Goal: Task Accomplishment & Management: Manage account settings

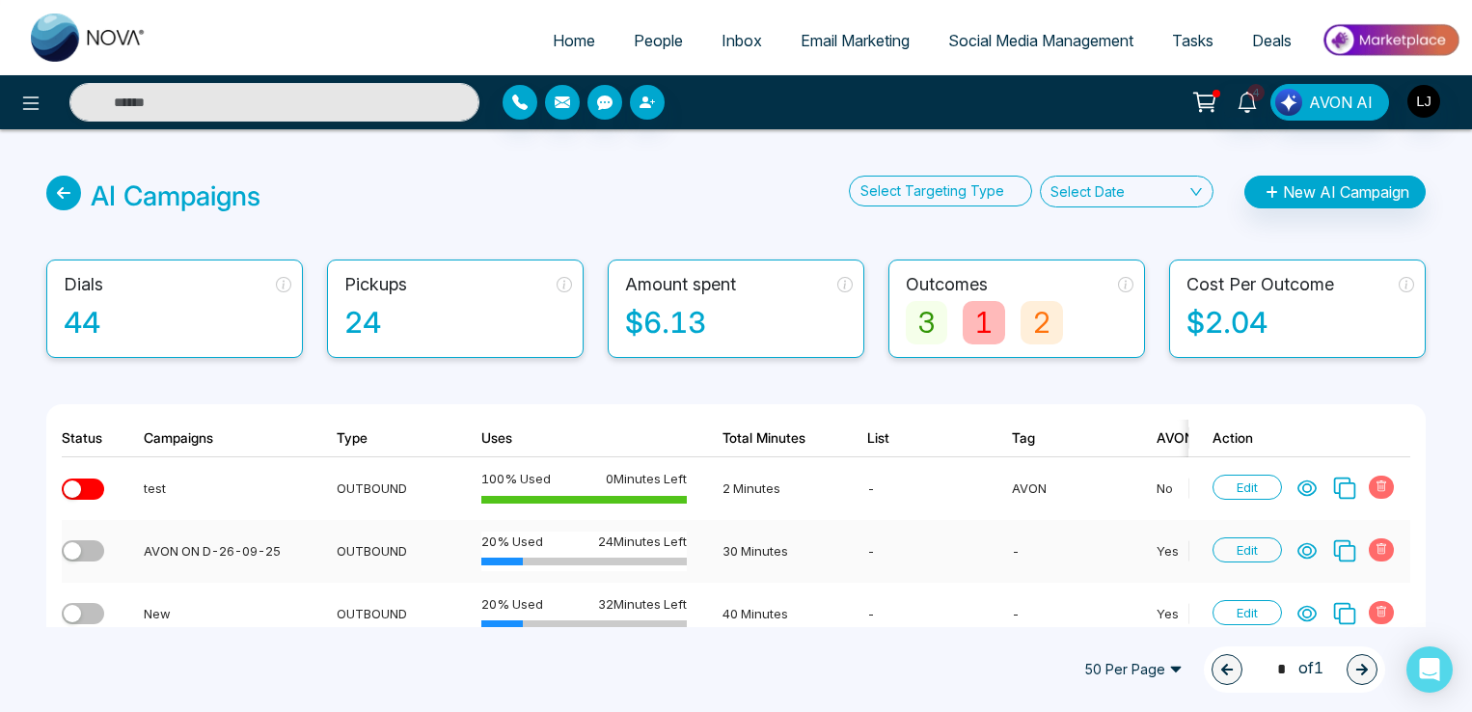
scroll to position [50, 0]
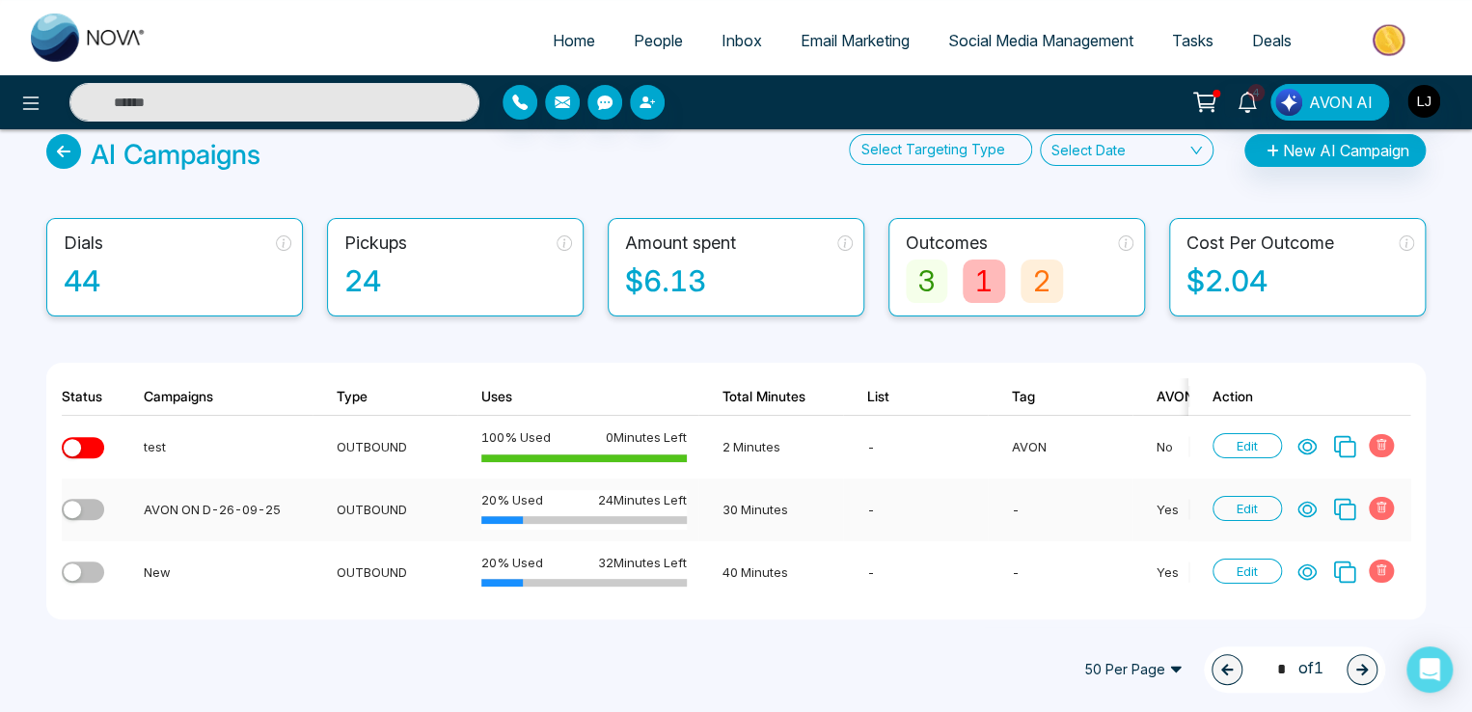
click at [1306, 503] on icon at bounding box center [1306, 510] width 17 height 14
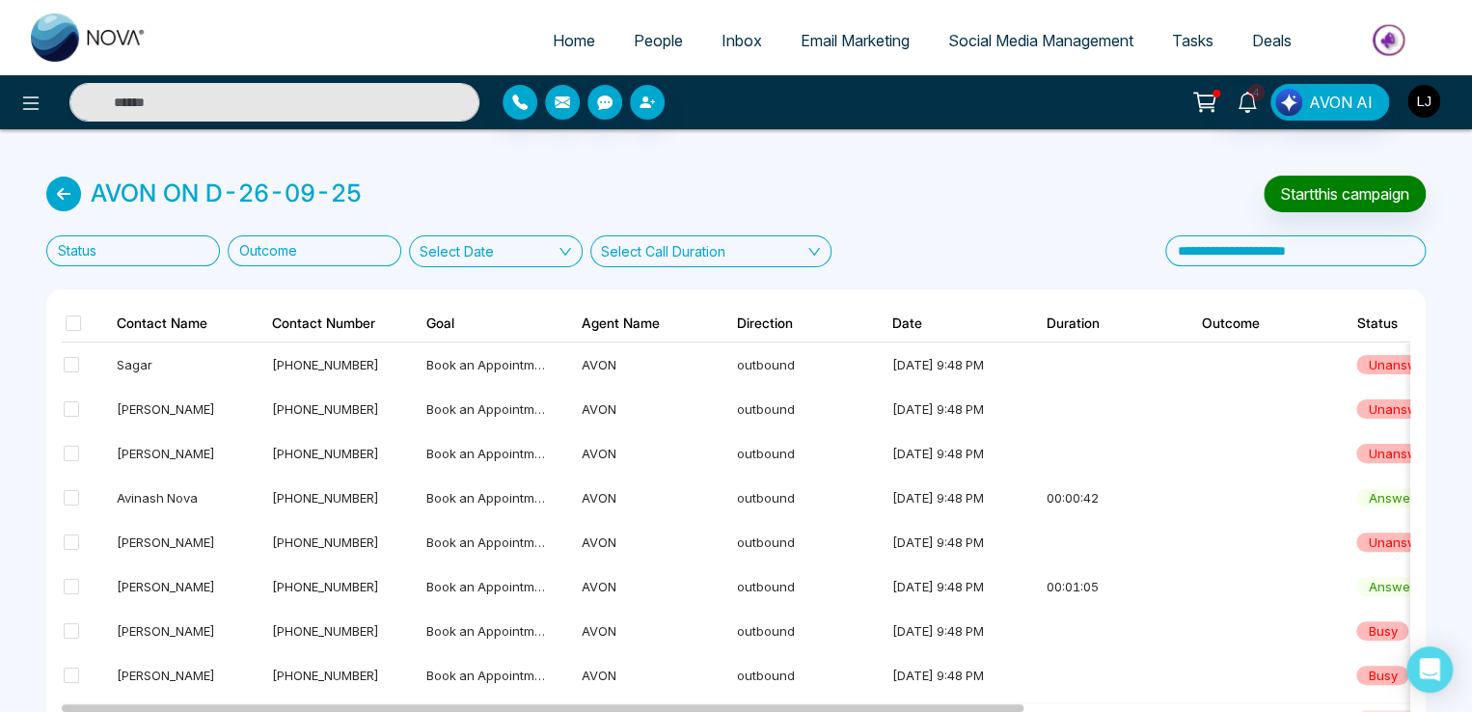
click at [1424, 98] on img "button" at bounding box center [1423, 101] width 33 height 33
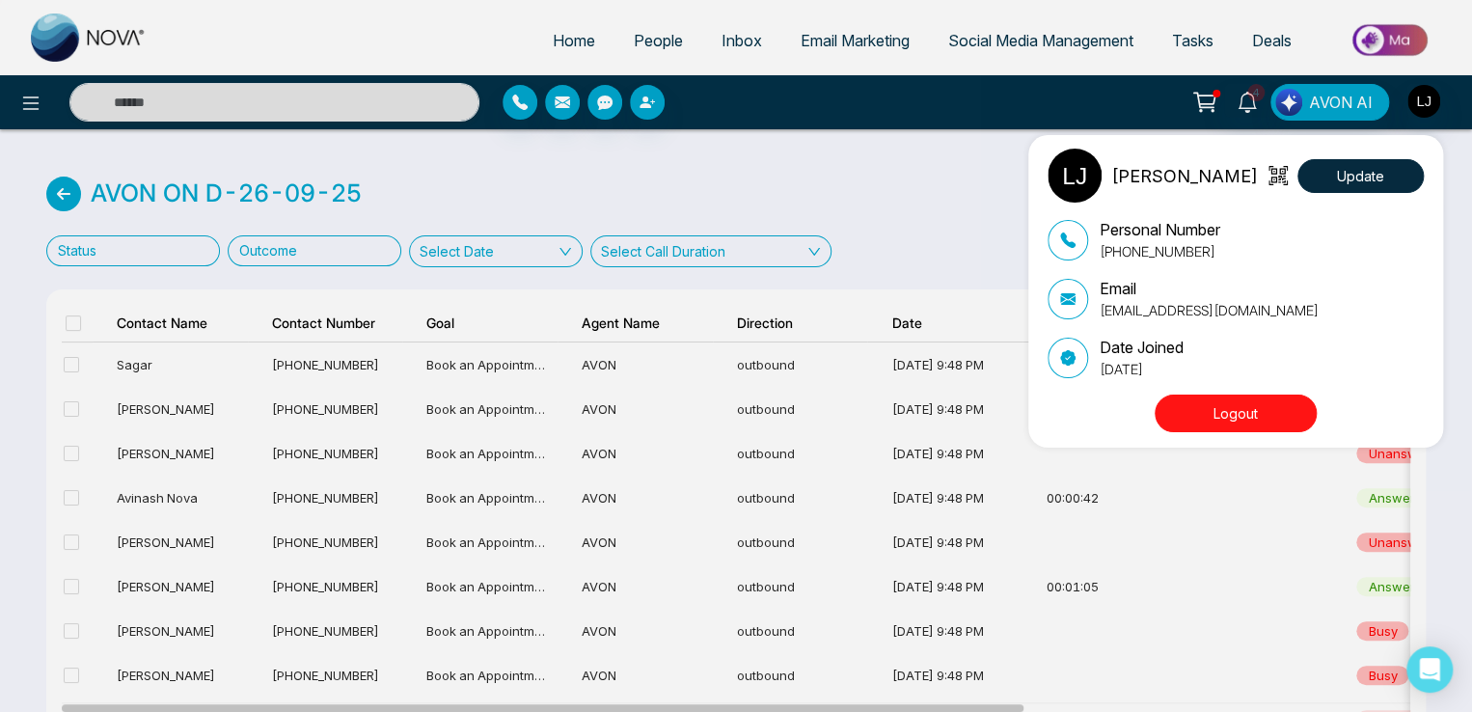
click at [1262, 418] on button "Logout" at bounding box center [1236, 414] width 162 height 38
